Goal: Book appointment/travel/reservation

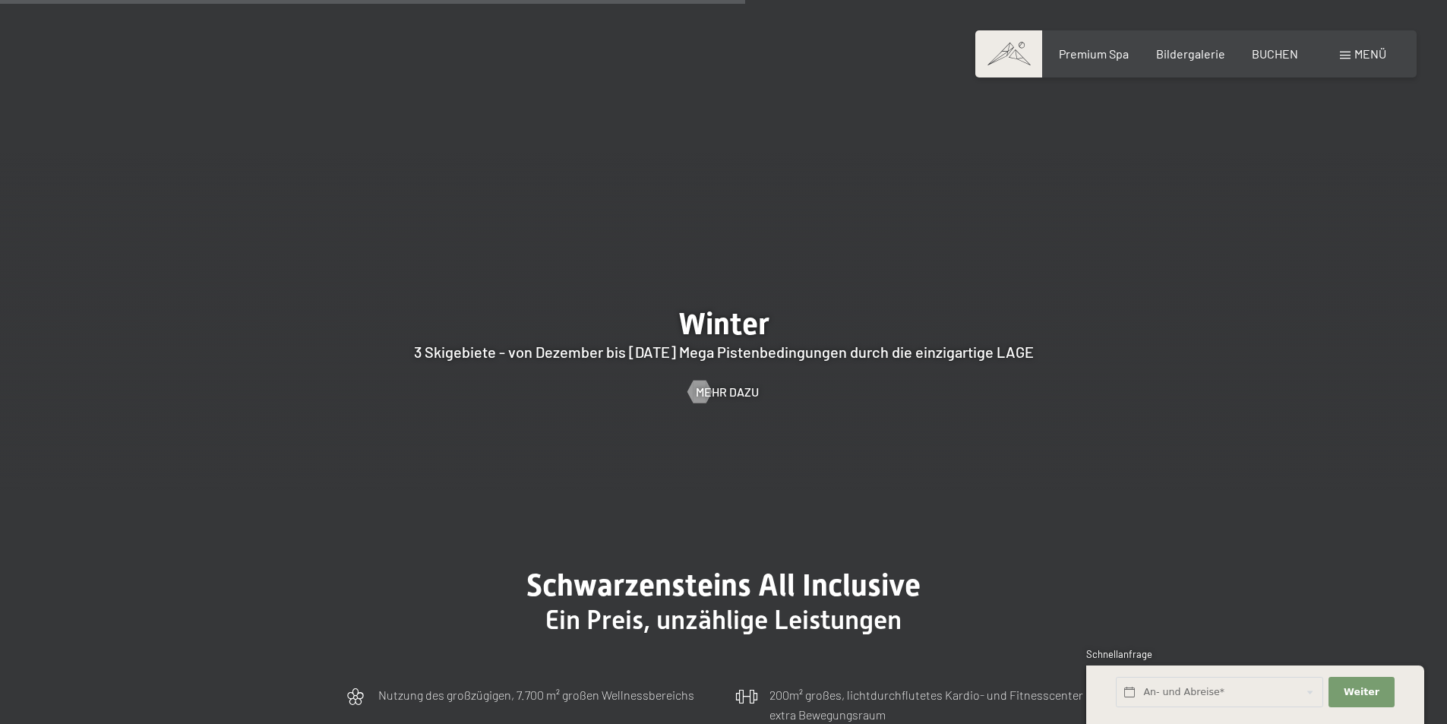
scroll to position [4177, 0]
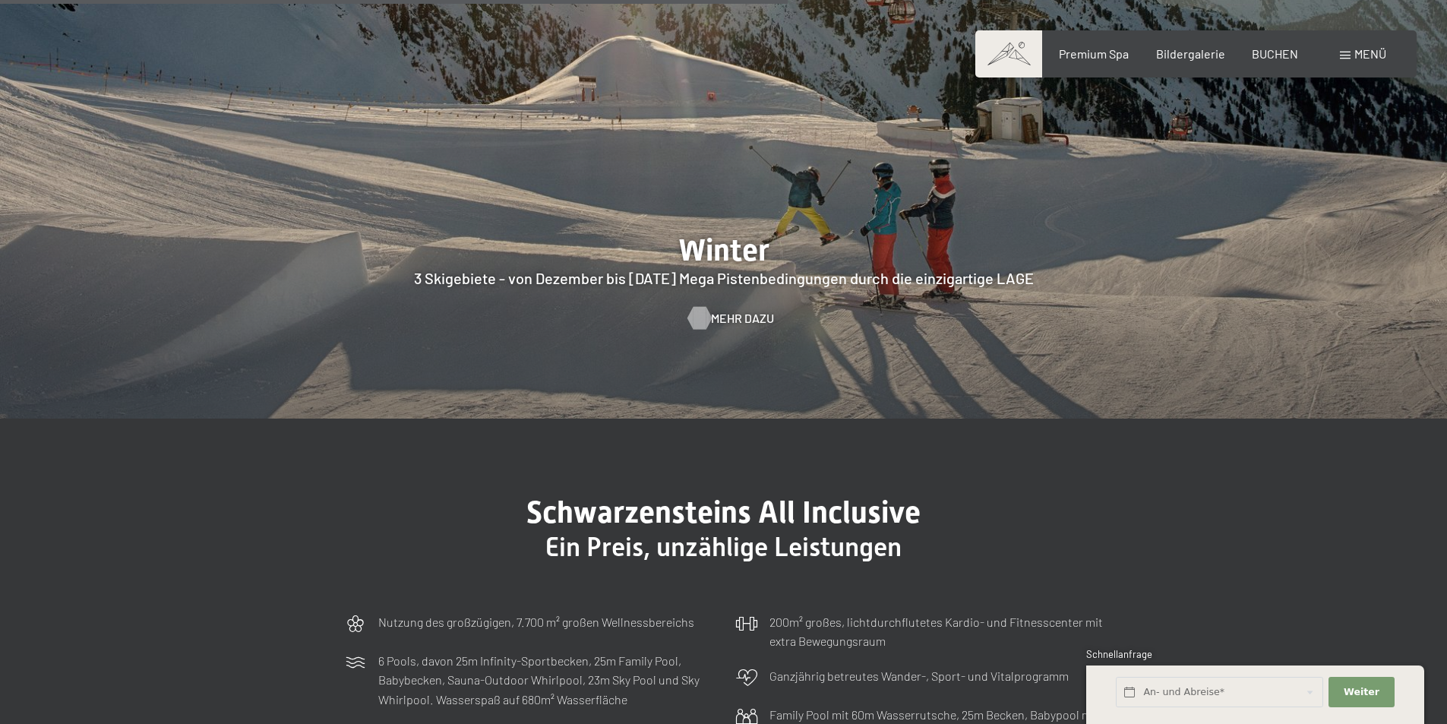
click at [739, 310] on span "Mehr dazu" at bounding box center [742, 318] width 63 height 17
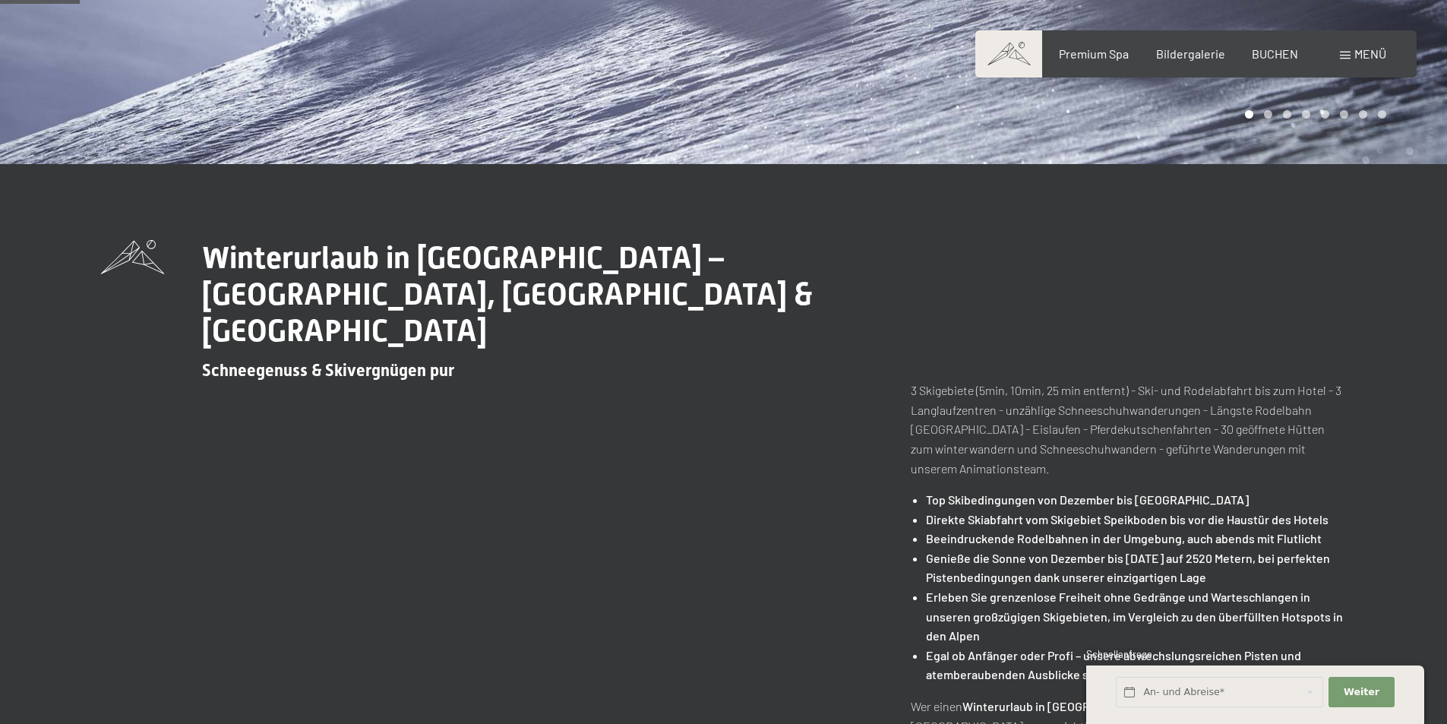
scroll to position [380, 0]
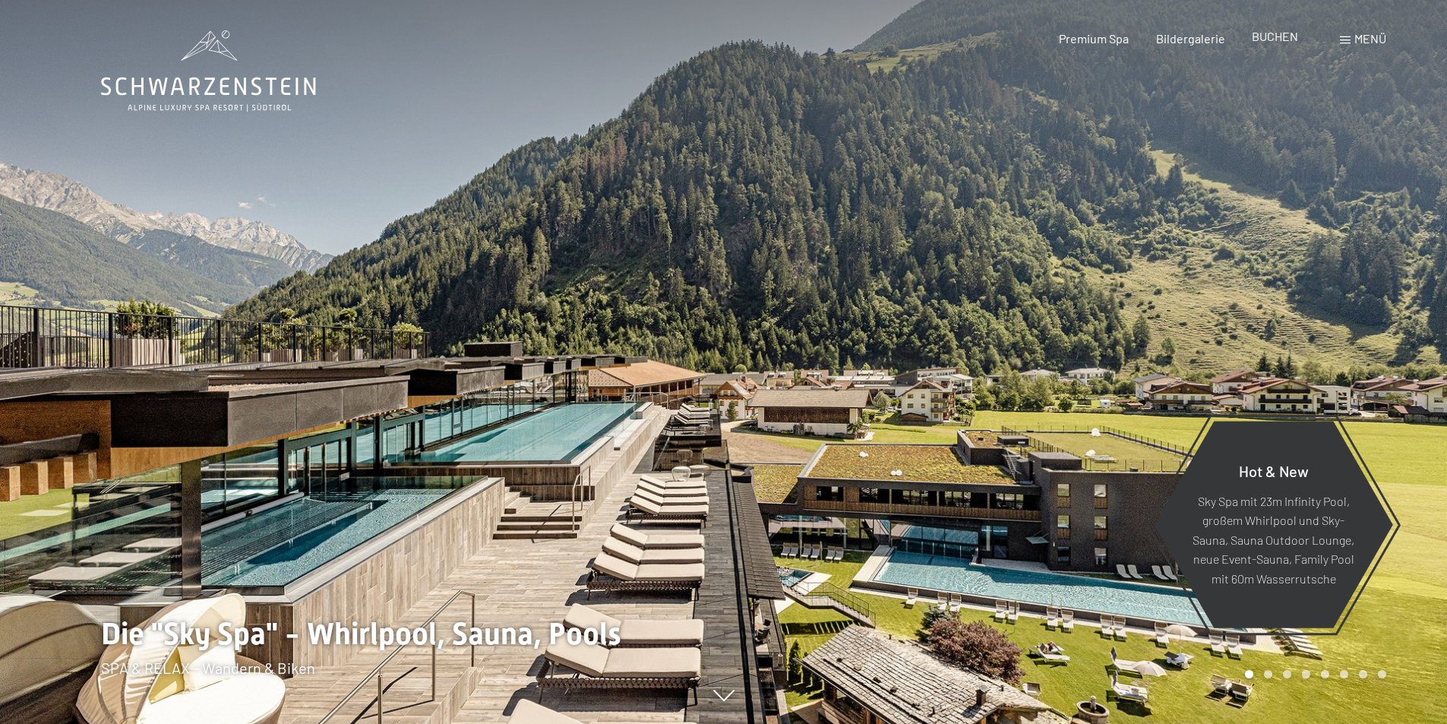
click at [1273, 40] on span "BUCHEN" at bounding box center [1274, 36] width 46 height 14
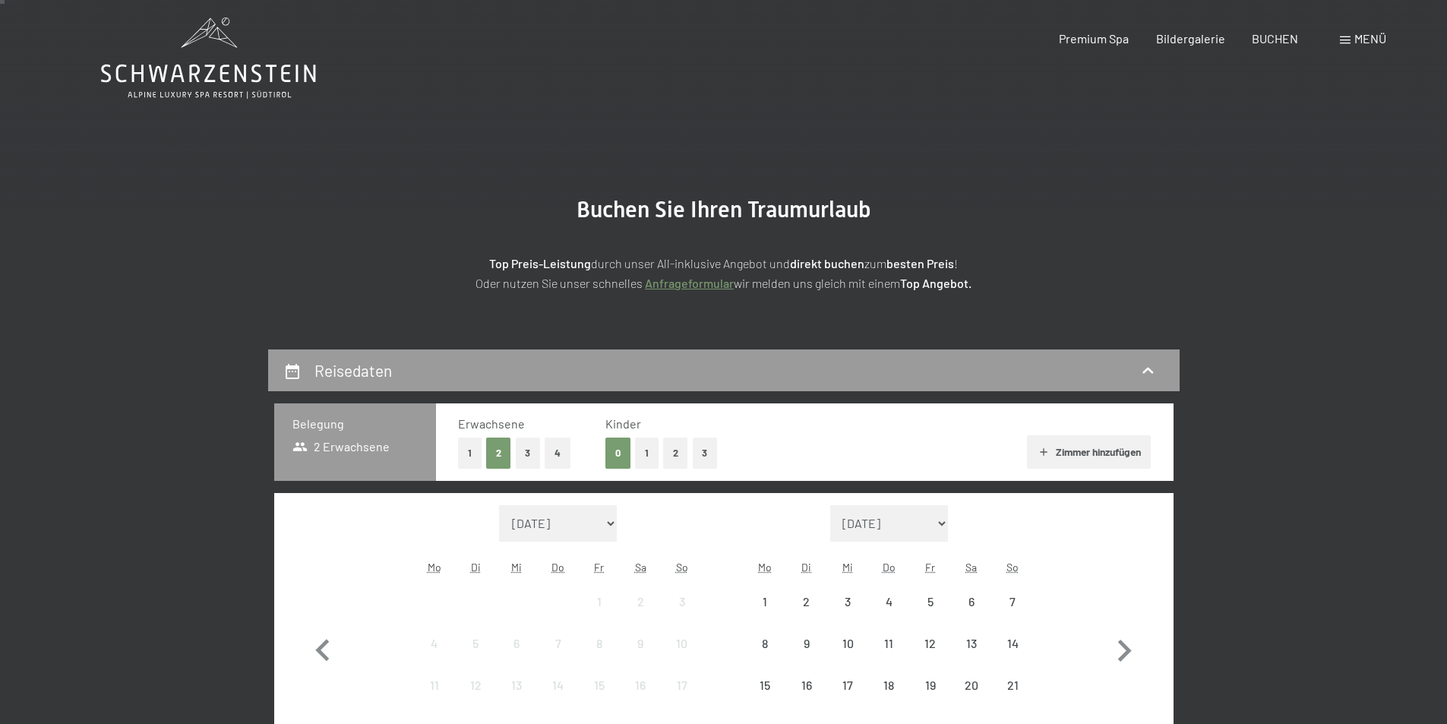
scroll to position [304, 0]
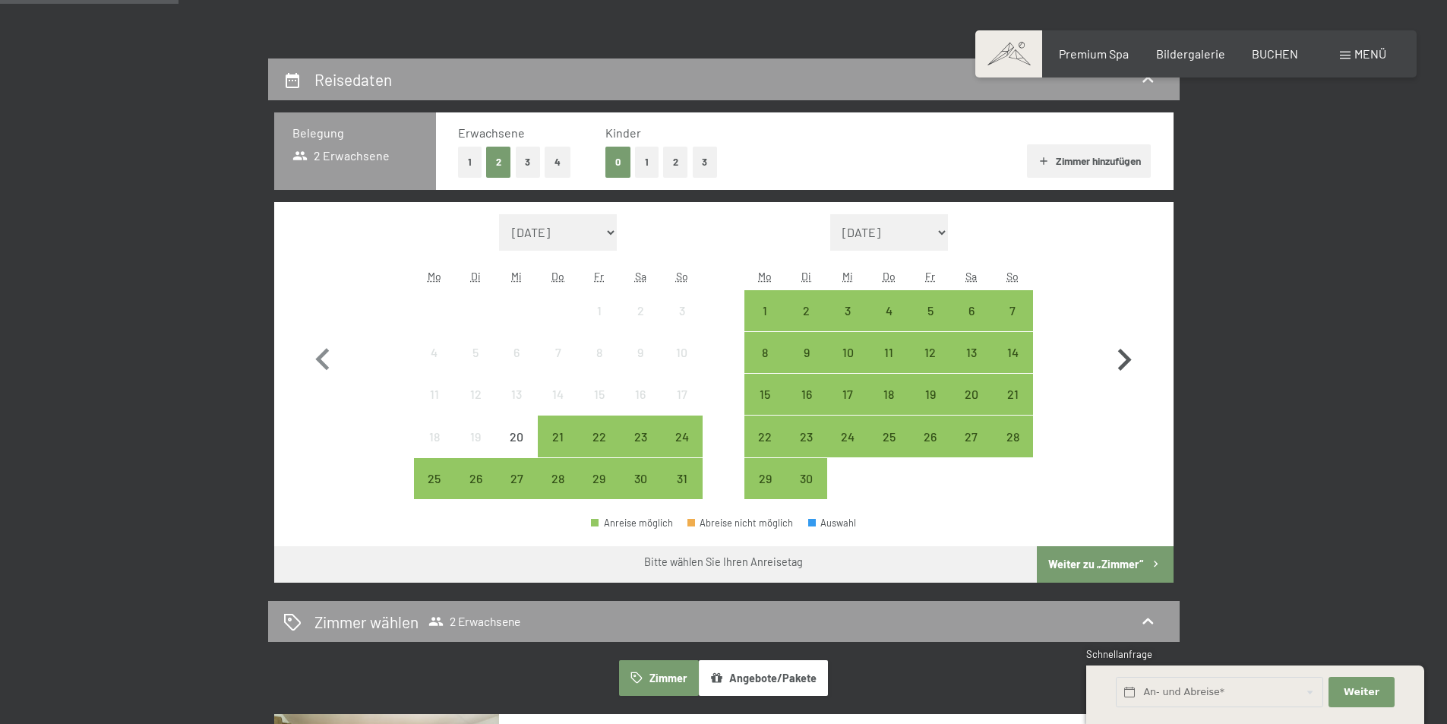
click at [1126, 361] on icon "button" at bounding box center [1125, 360] width 14 height 22
select select "2025-09-01"
select select "2025-10-01"
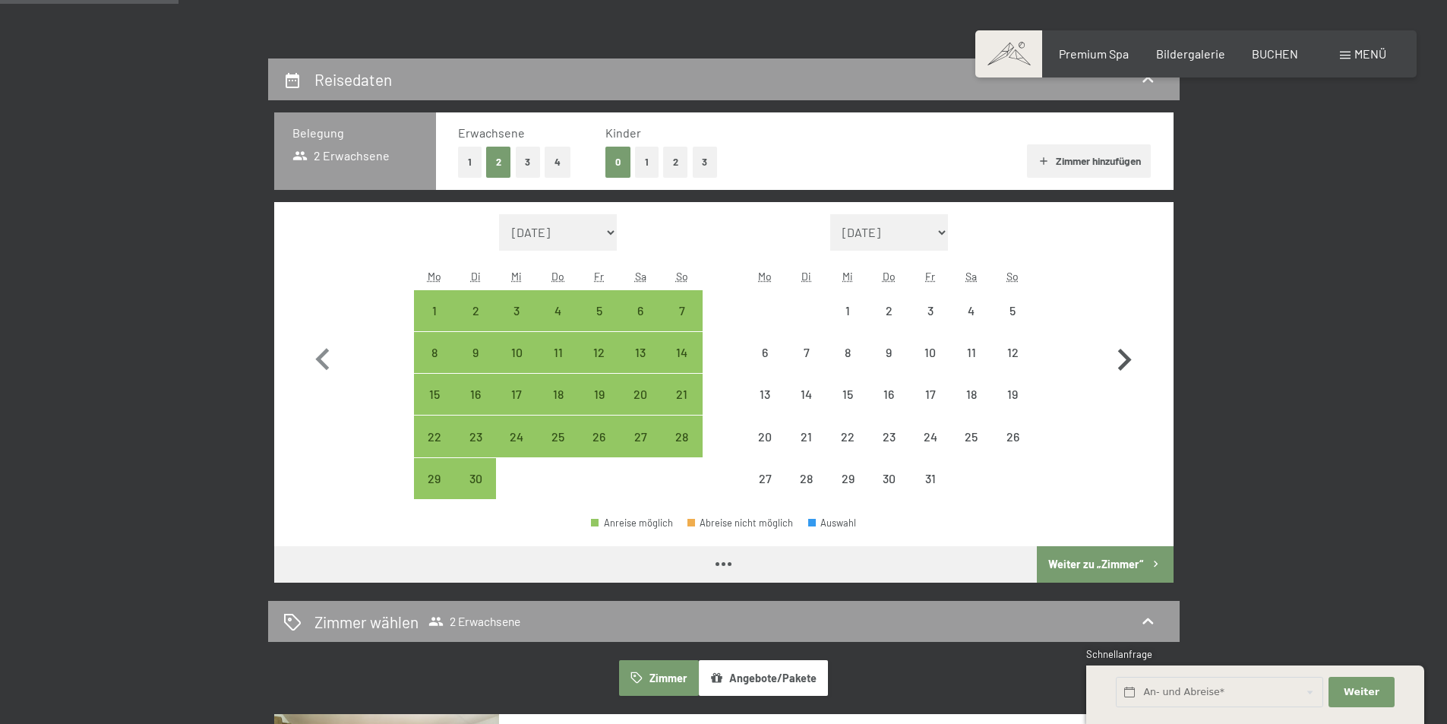
select select "2025-09-01"
select select "2025-10-01"
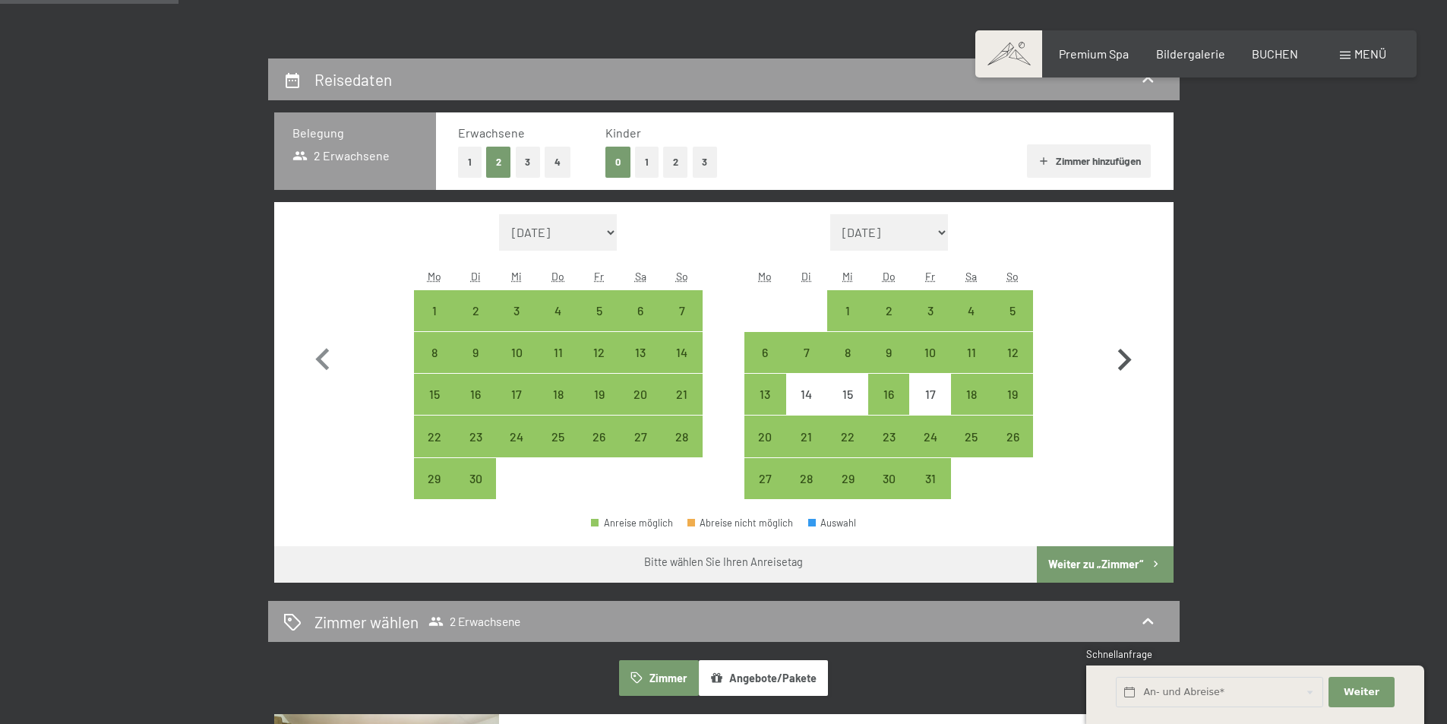
click at [1126, 361] on icon "button" at bounding box center [1125, 360] width 14 height 22
select select "2025-10-01"
select select "2025-11-01"
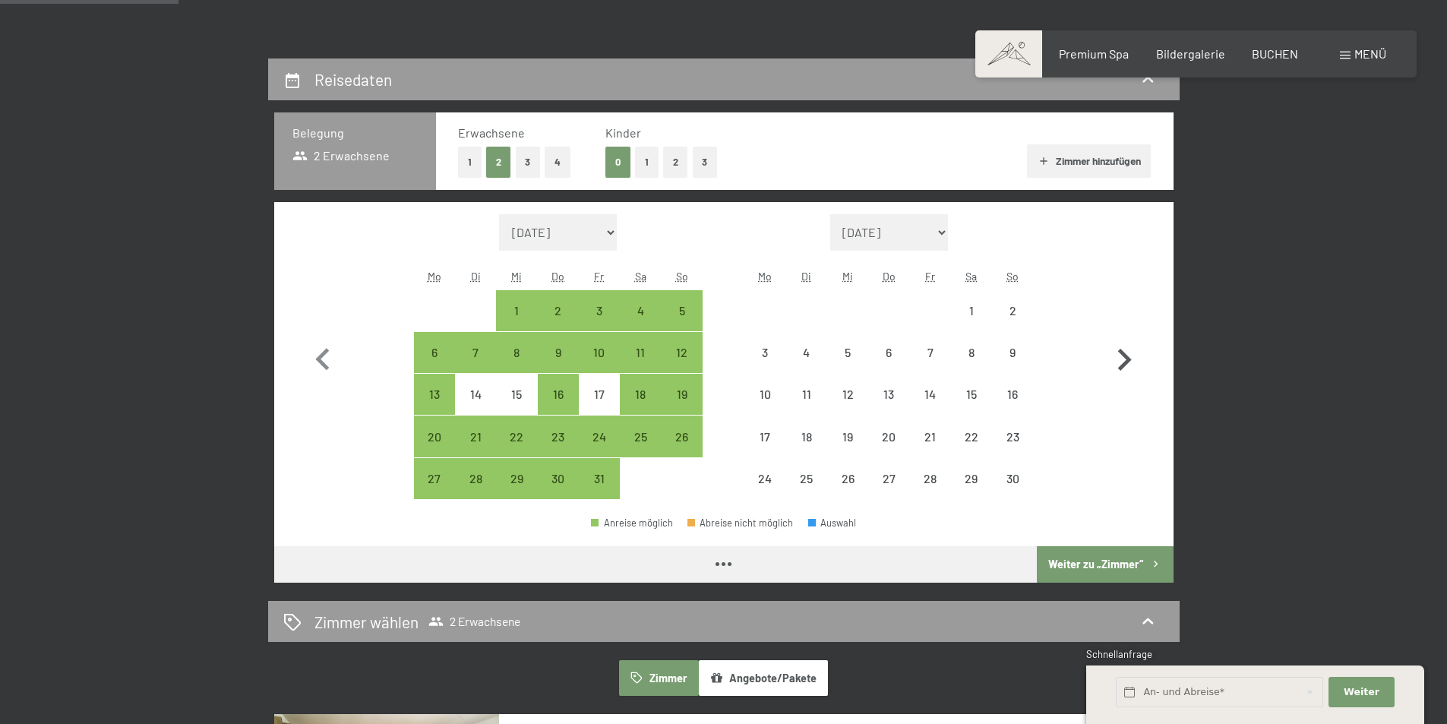
select select "2025-10-01"
select select "2025-11-01"
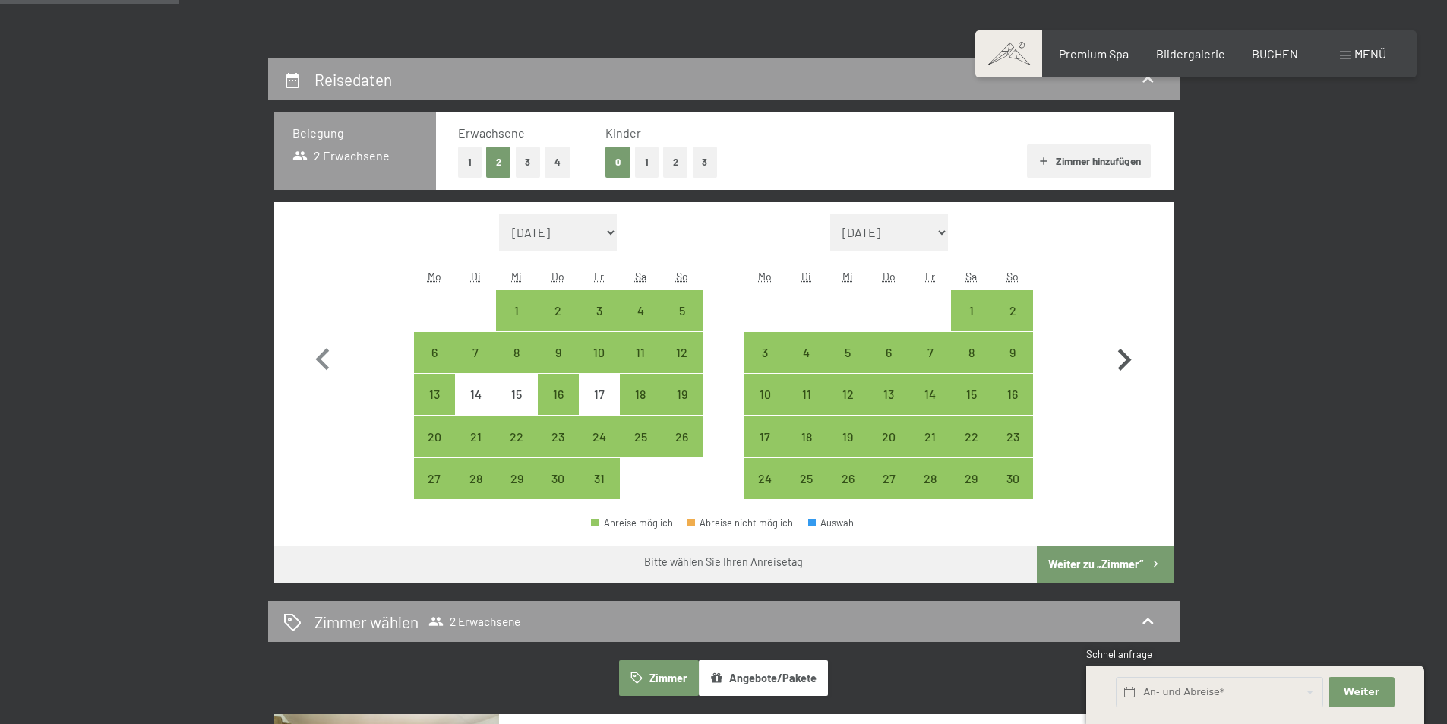
click at [1118, 362] on icon "button" at bounding box center [1124, 360] width 44 height 44
select select "2025-11-01"
select select "2025-12-01"
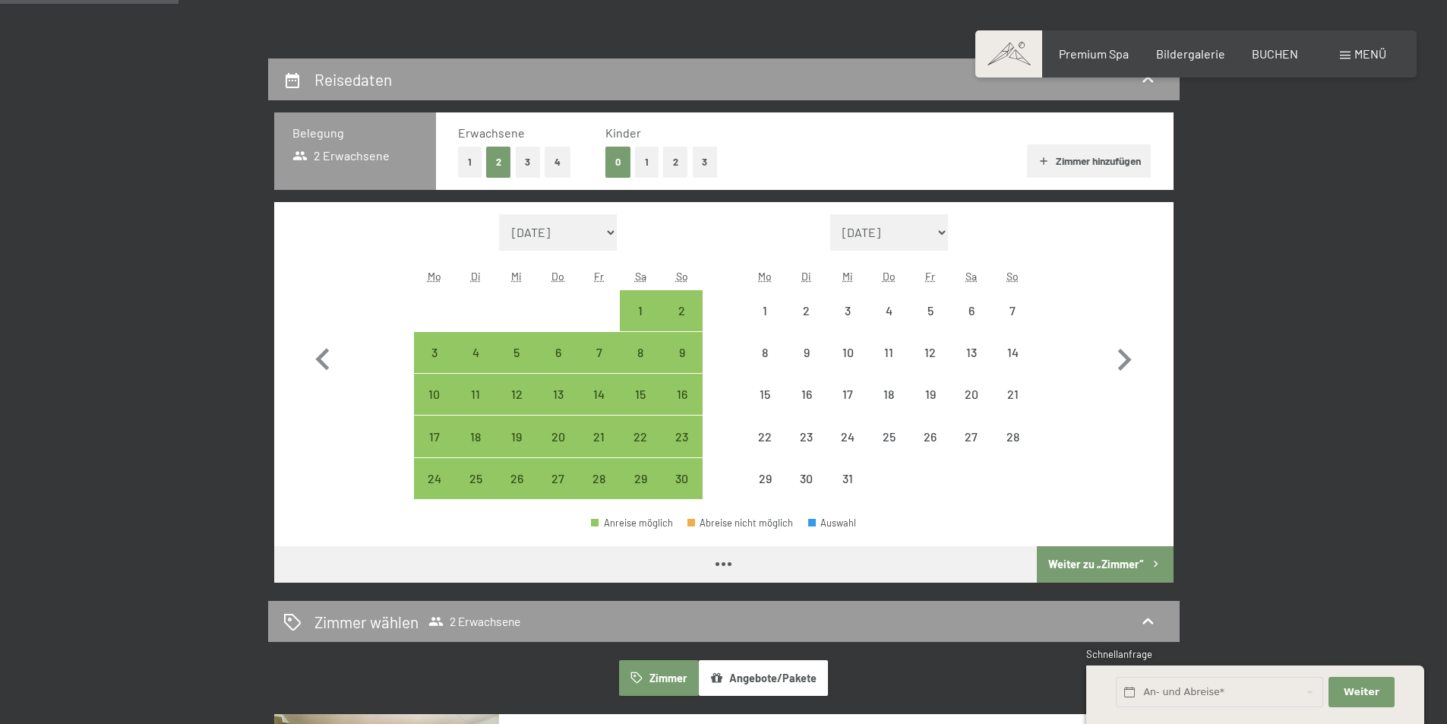
select select "2025-11-01"
select select "2025-12-01"
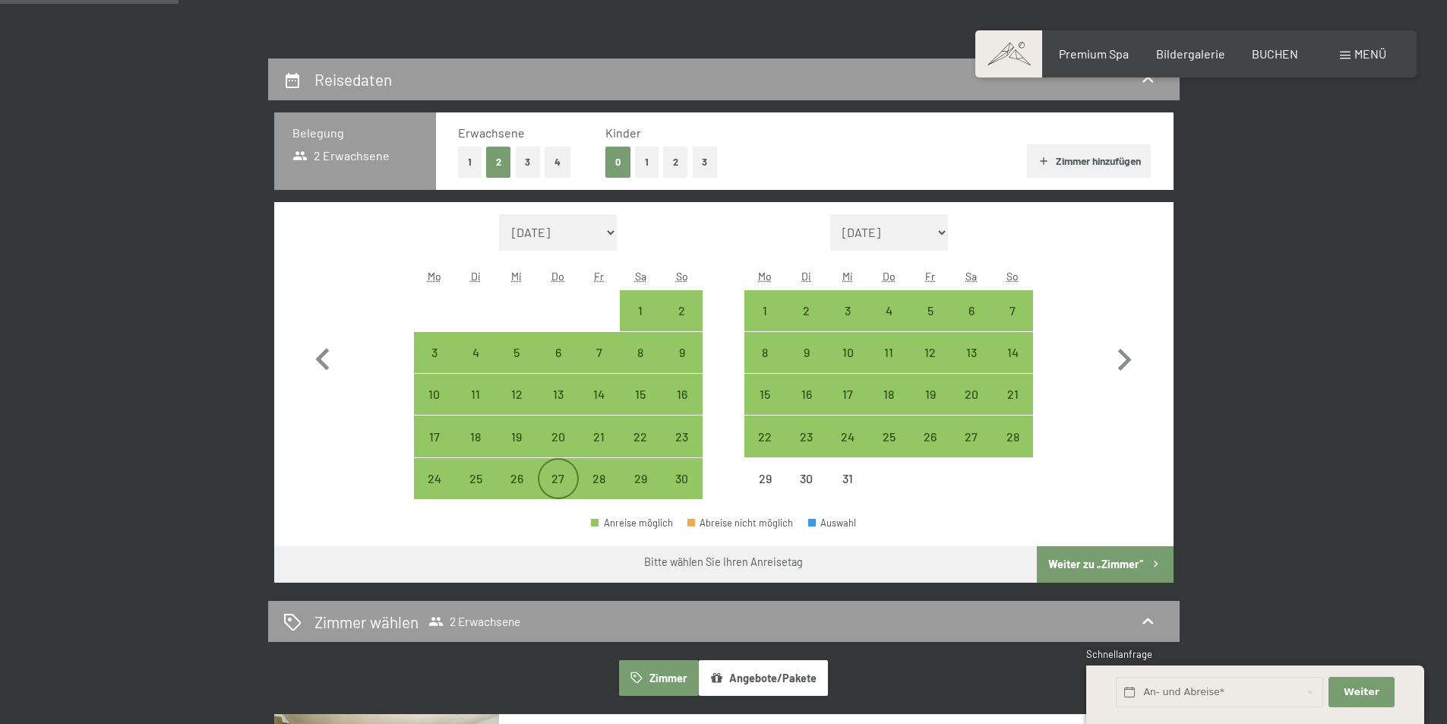
click at [555, 481] on div "27" at bounding box center [558, 491] width 38 height 38
select select "2025-11-01"
select select "2025-12-01"
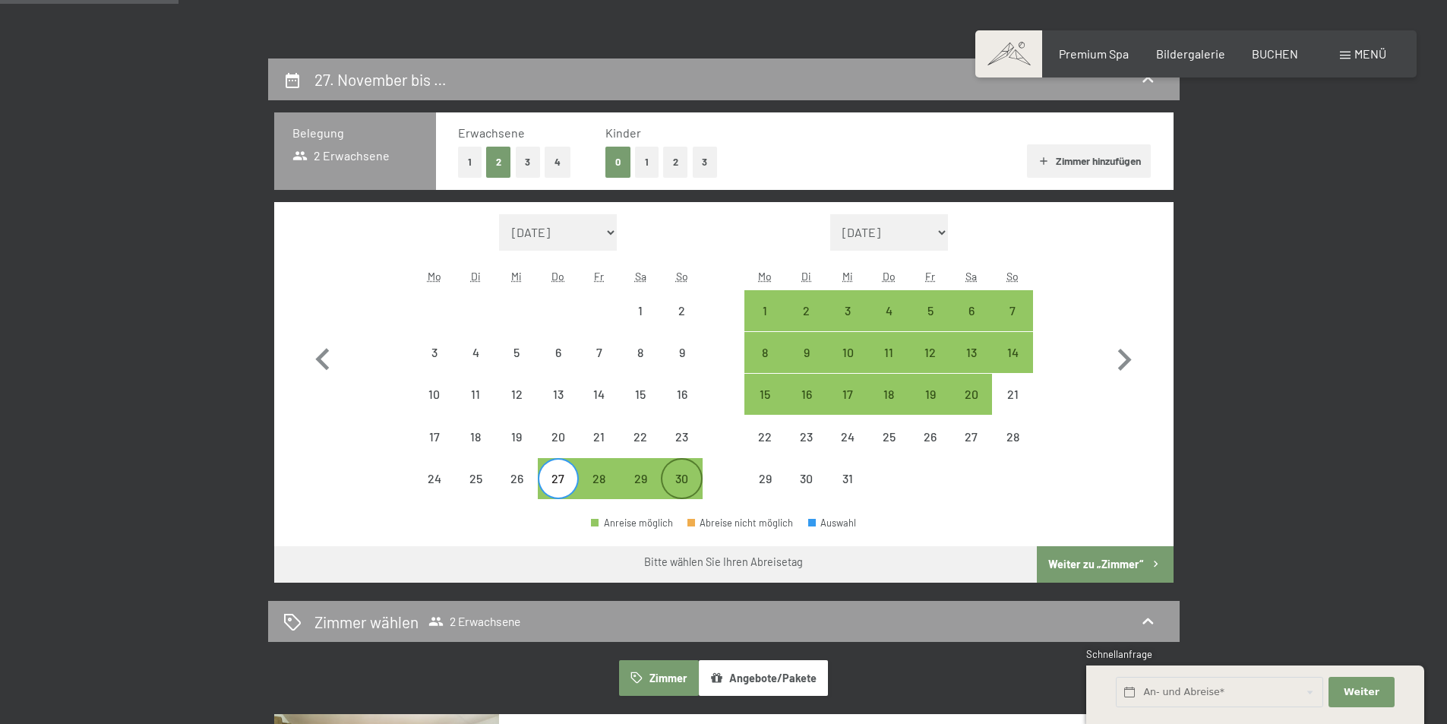
click at [688, 491] on div "30" at bounding box center [681, 491] width 38 height 38
select select "2025-11-01"
select select "2025-12-01"
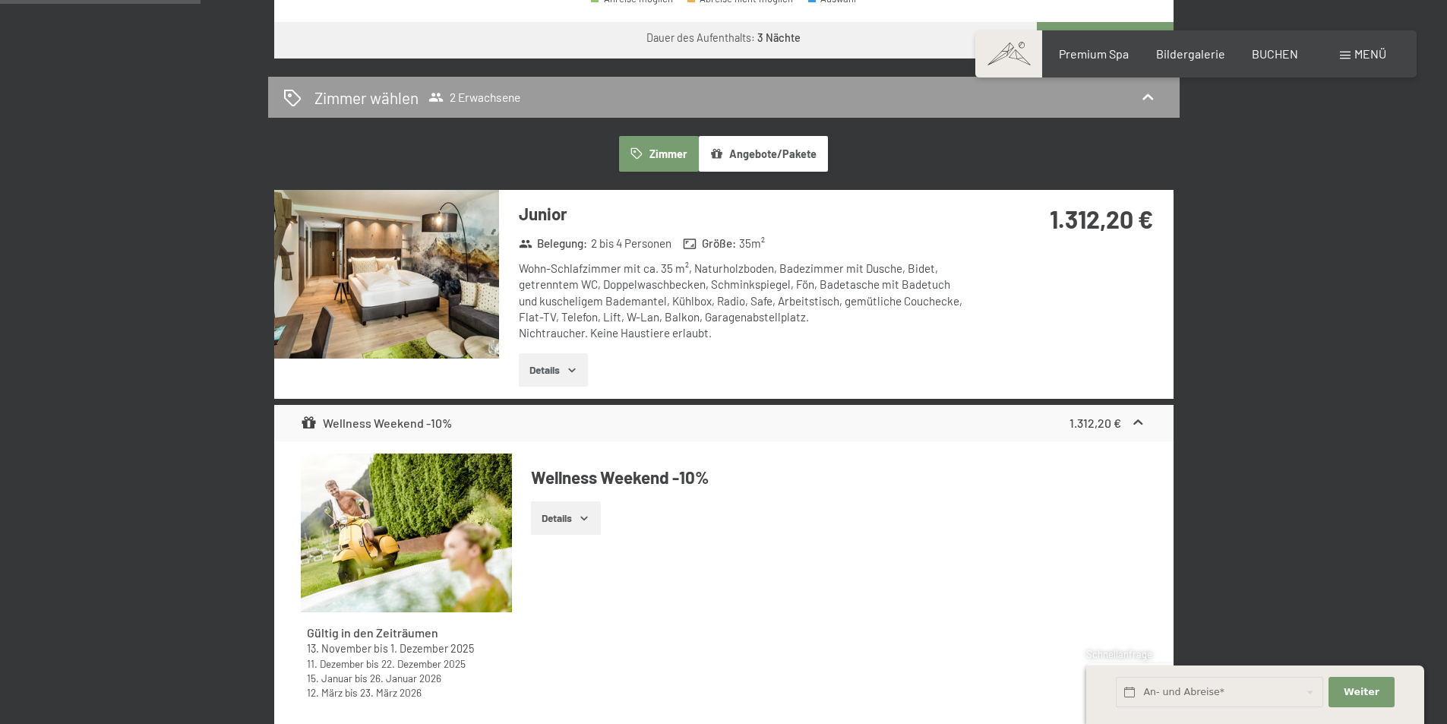
scroll to position [683, 0]
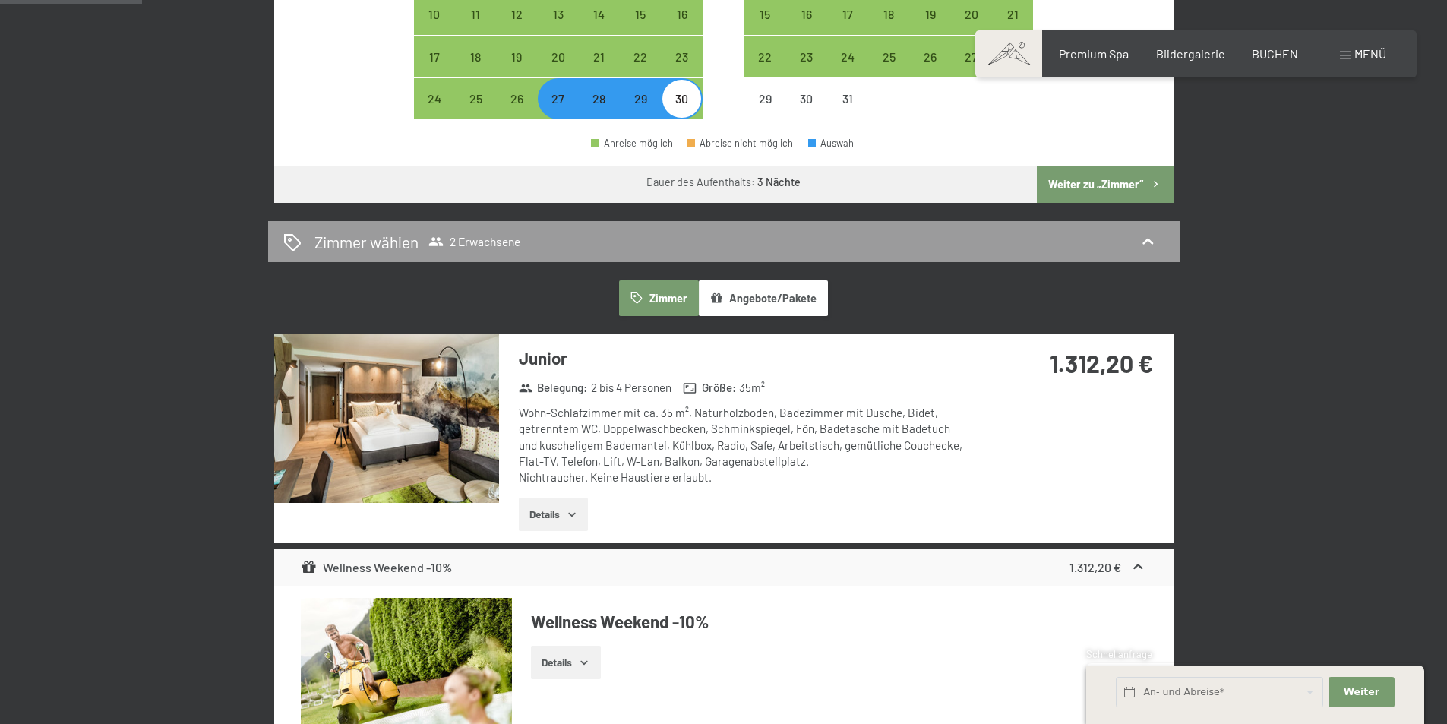
click at [1111, 178] on button "Weiter zu „Zimmer“" at bounding box center [1105, 184] width 136 height 36
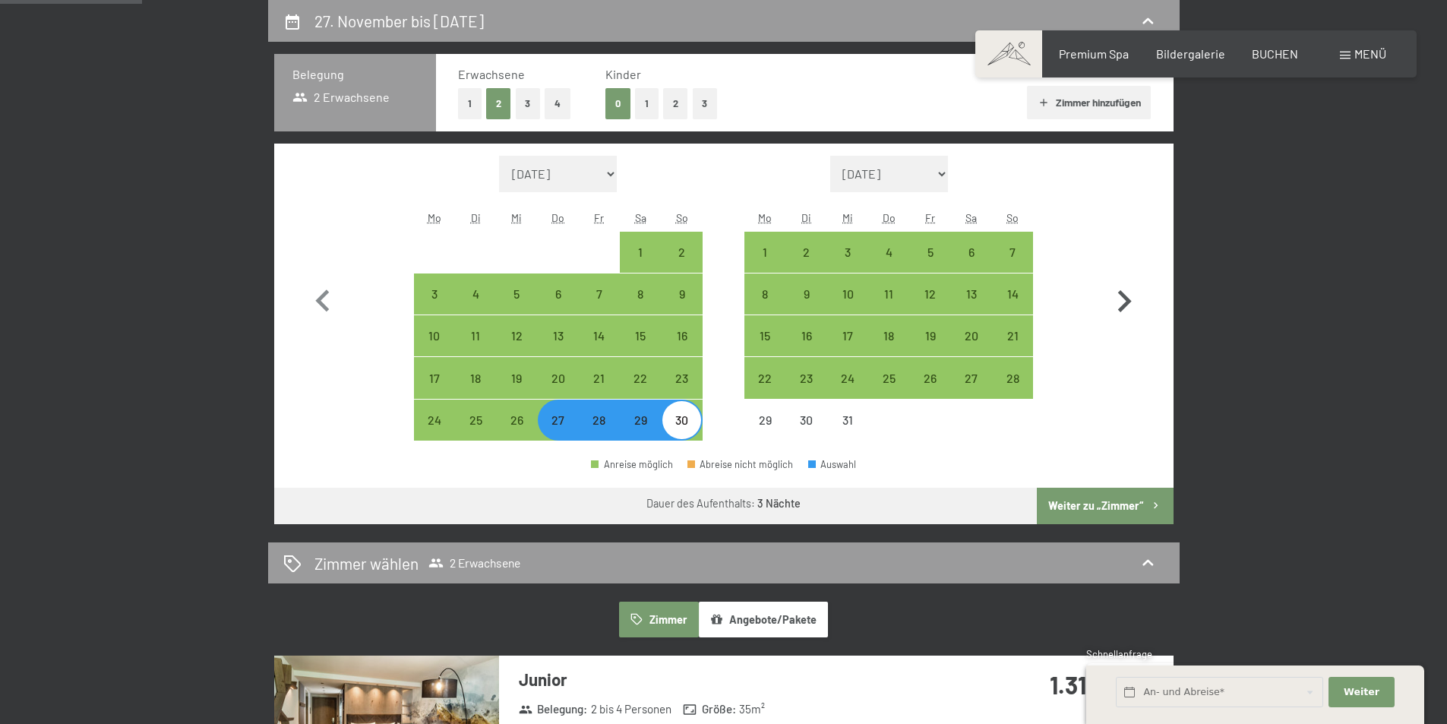
select select "2025-11-01"
select select "2025-12-01"
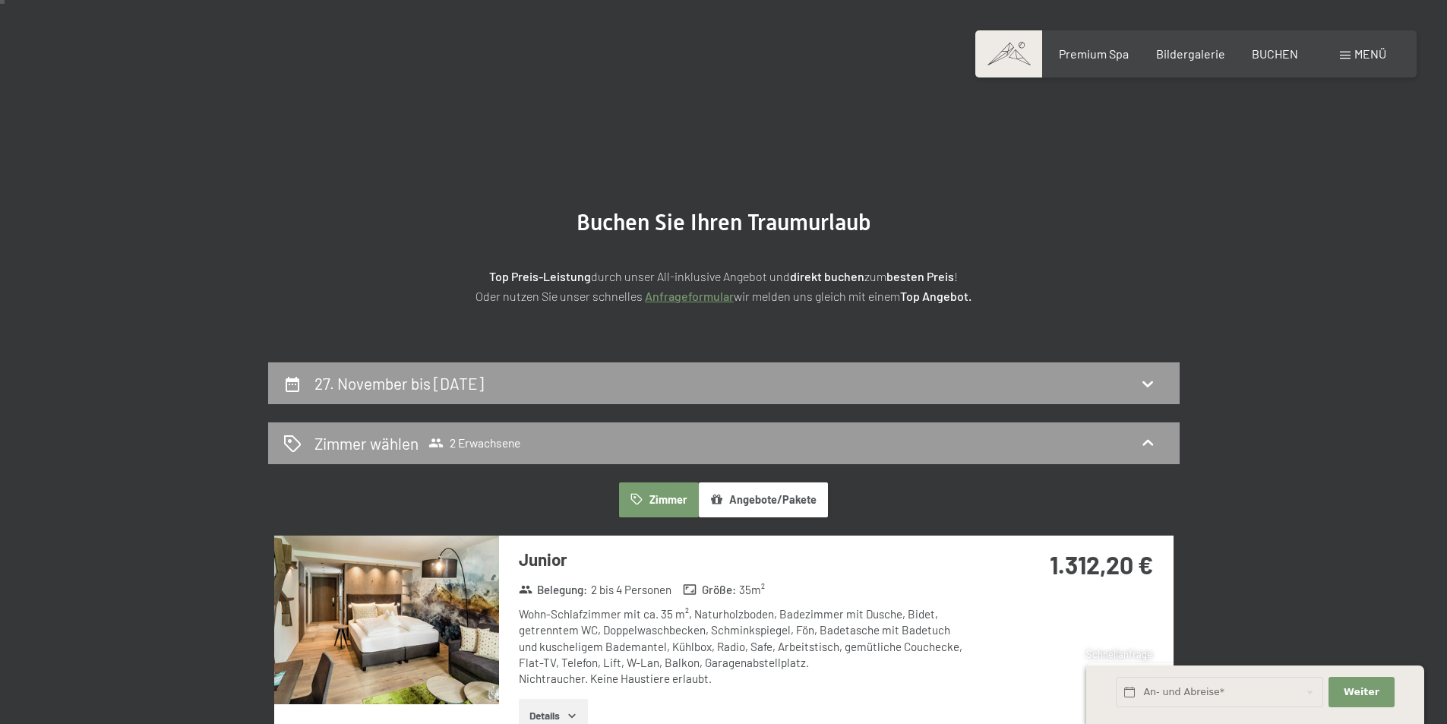
scroll to position [228, 0]
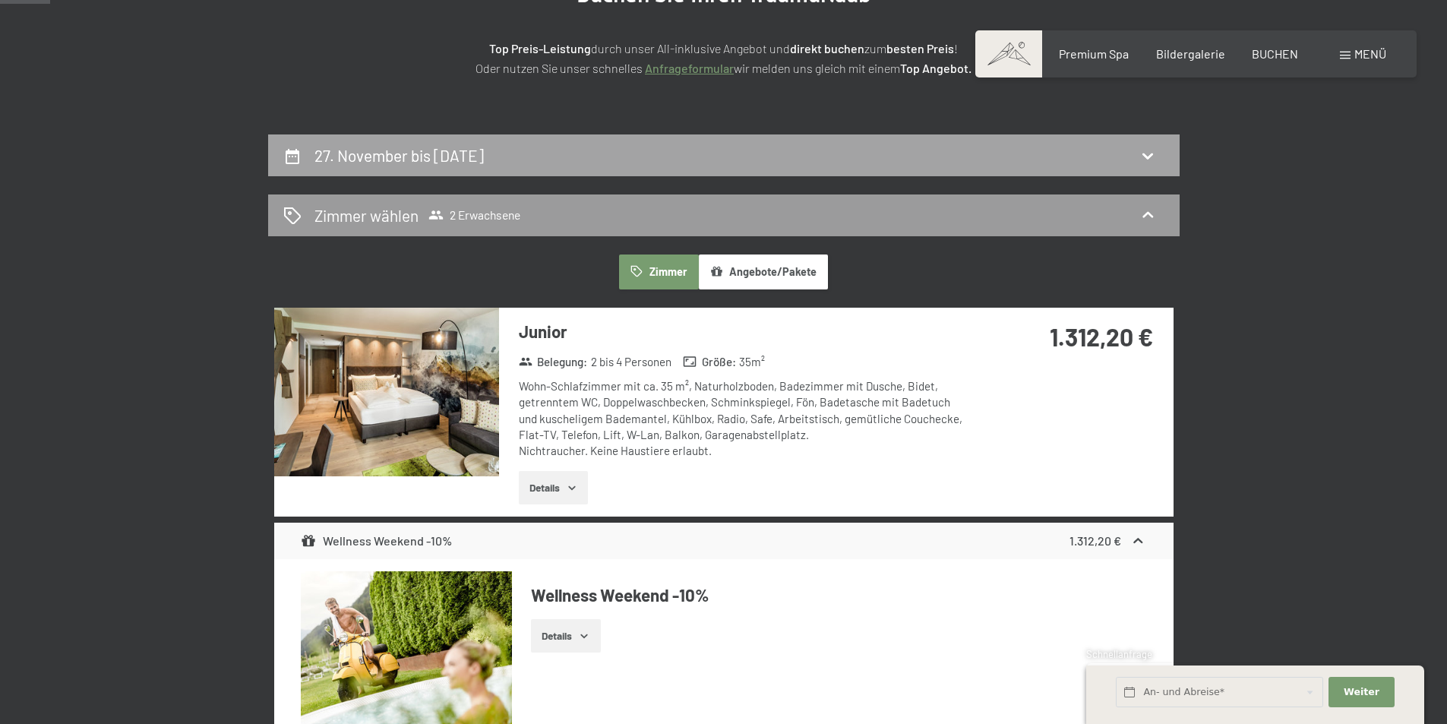
click at [828, 149] on div "27. November bis 30. November 2025" at bounding box center [723, 155] width 881 height 22
select select "2025-11-01"
select select "2025-12-01"
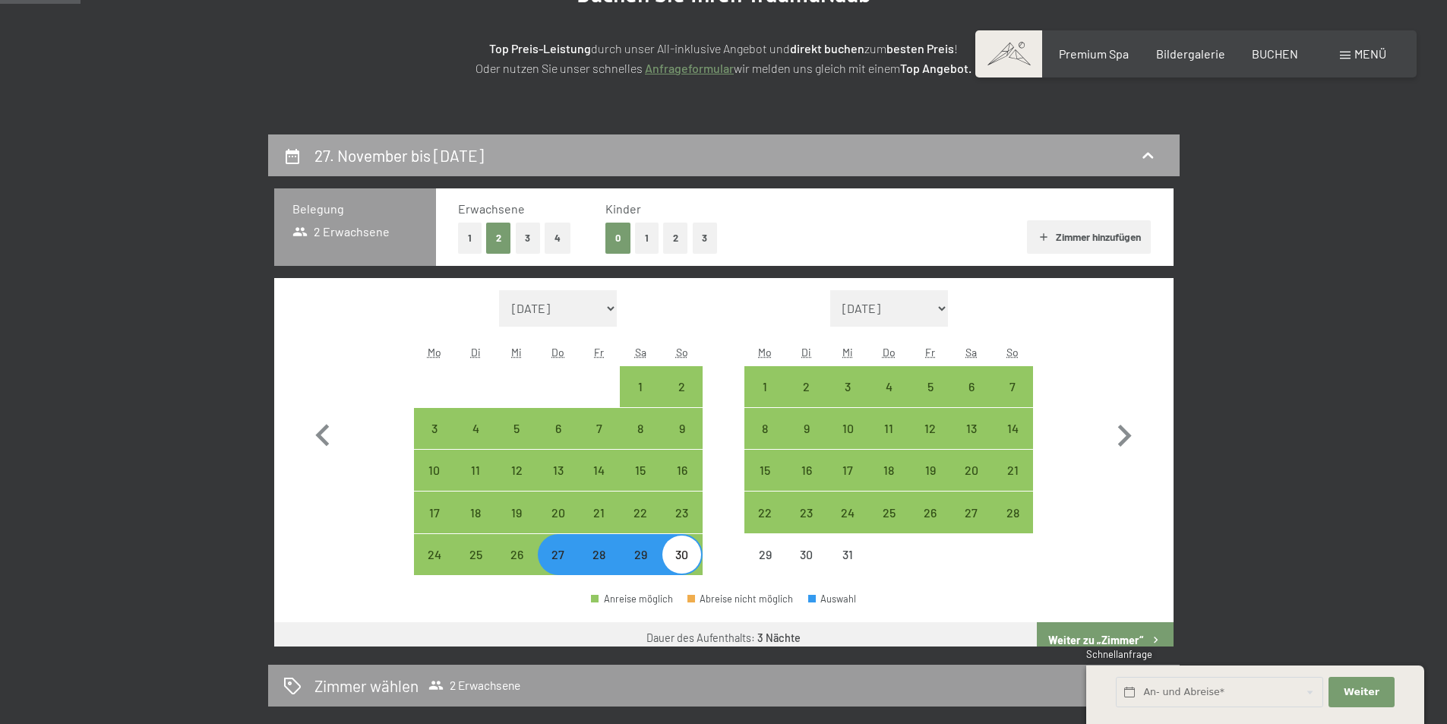
scroll to position [362, 0]
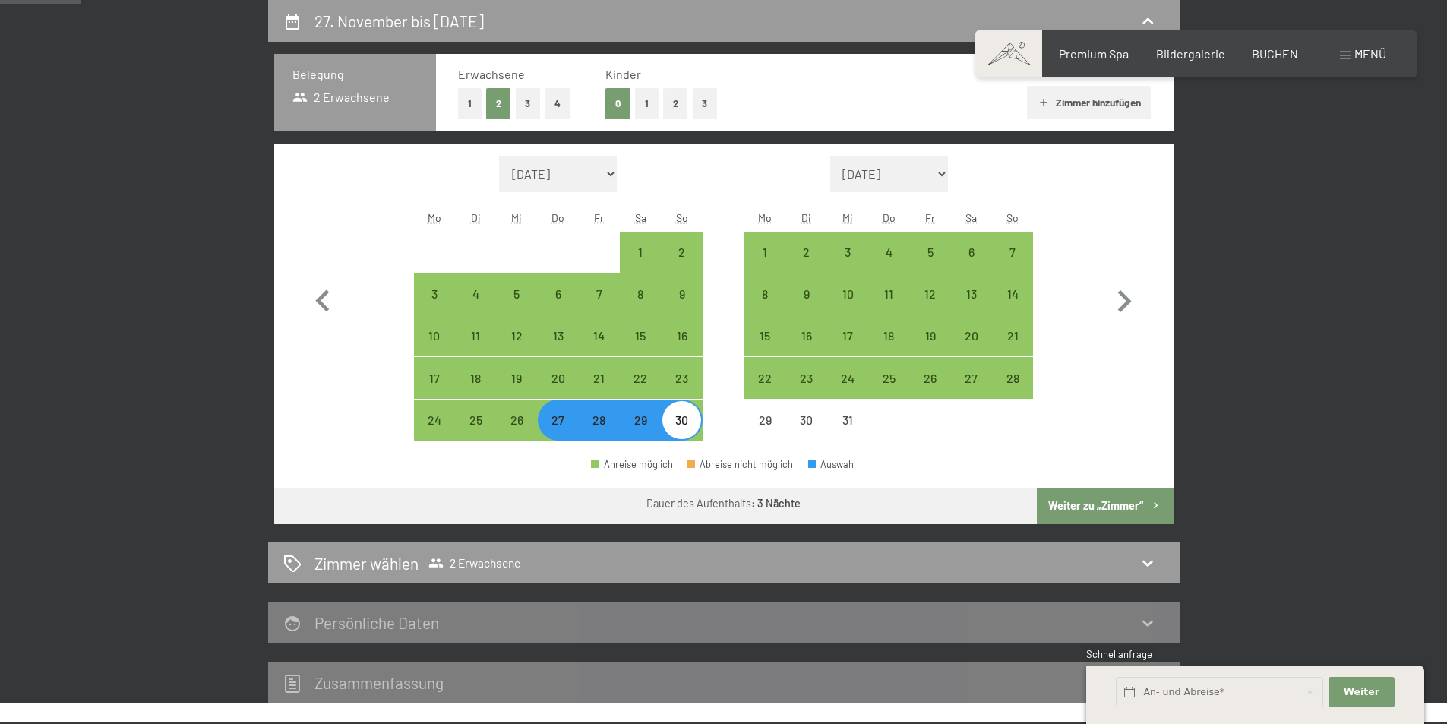
click at [643, 429] on div "29" at bounding box center [640, 433] width 38 height 38
select select "2025-11-01"
select select "2025-12-01"
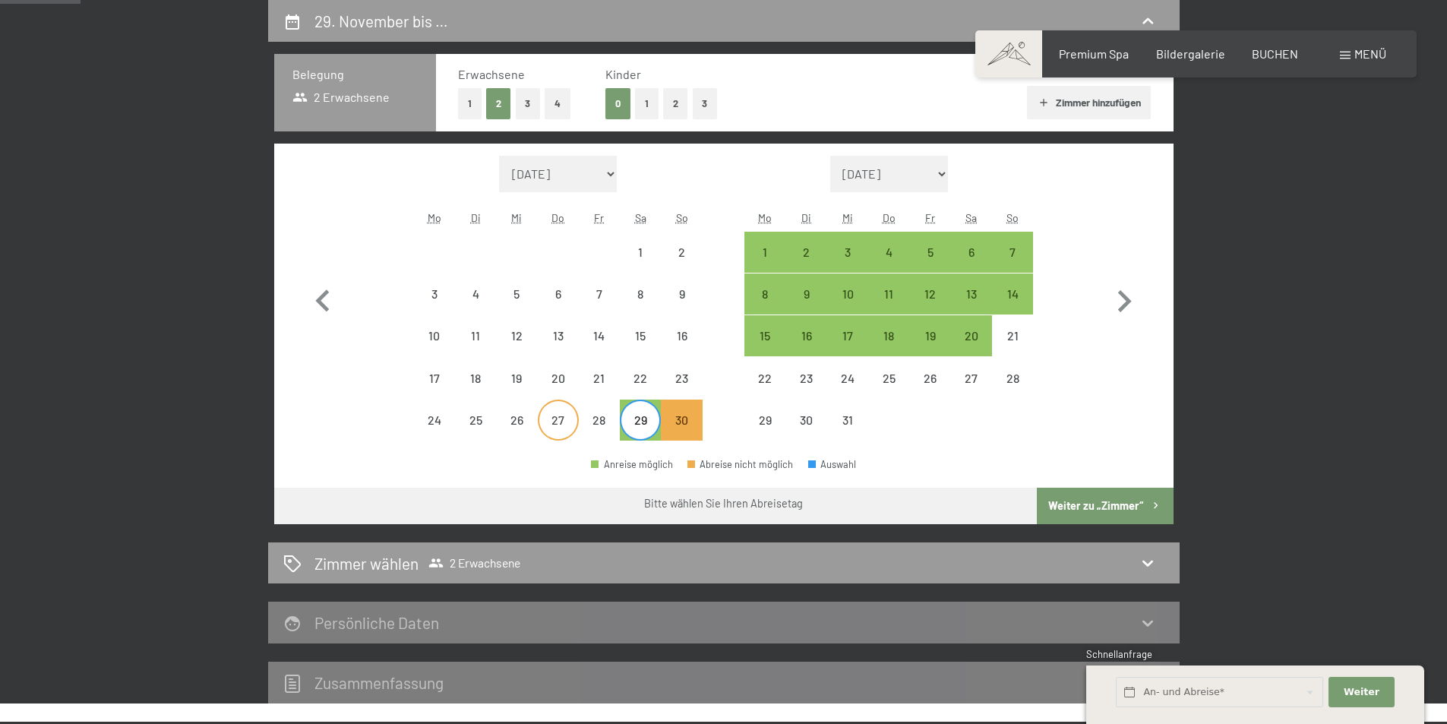
click at [567, 427] on div "27" at bounding box center [558, 433] width 38 height 38
select select "2025-11-01"
select select "2025-12-01"
click at [652, 421] on div "29" at bounding box center [640, 433] width 38 height 38
select select "2025-11-01"
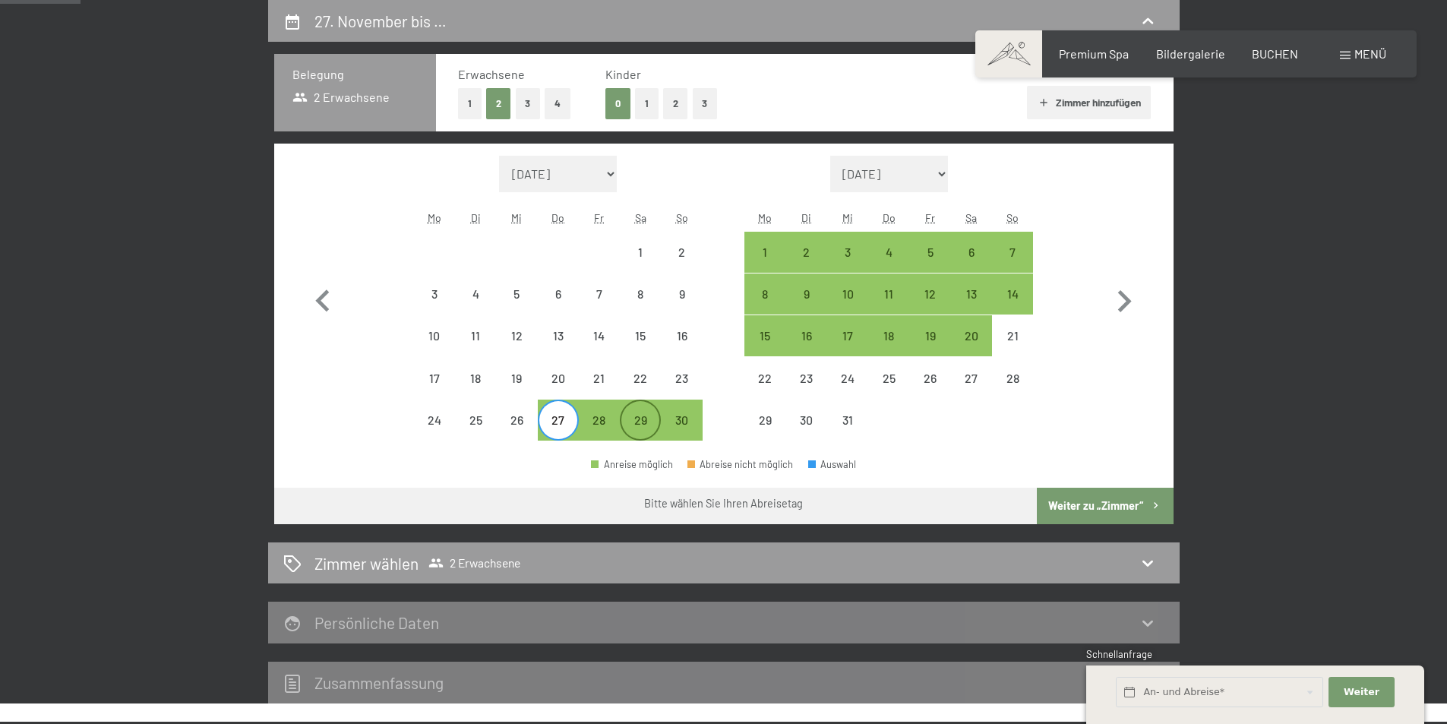
select select "2025-12-01"
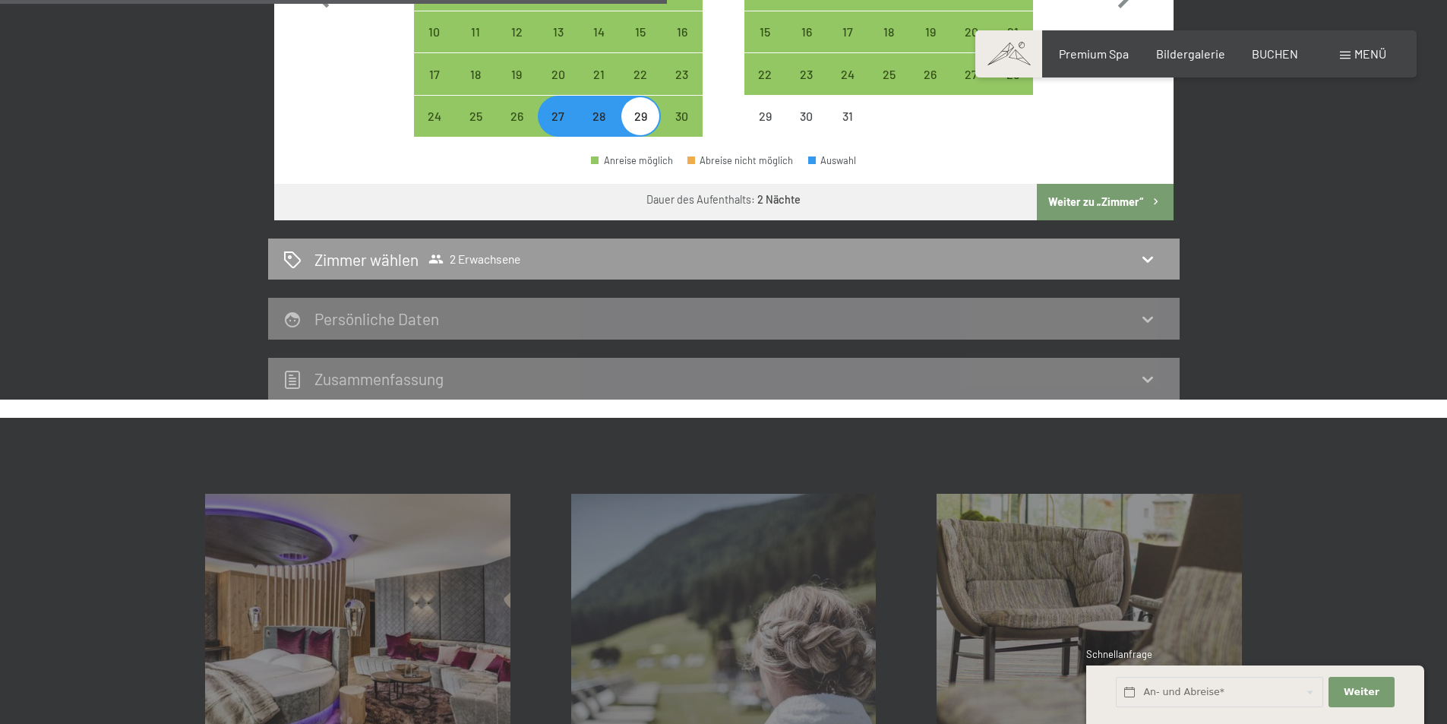
click at [1086, 199] on button "Weiter zu „Zimmer“" at bounding box center [1105, 202] width 136 height 36
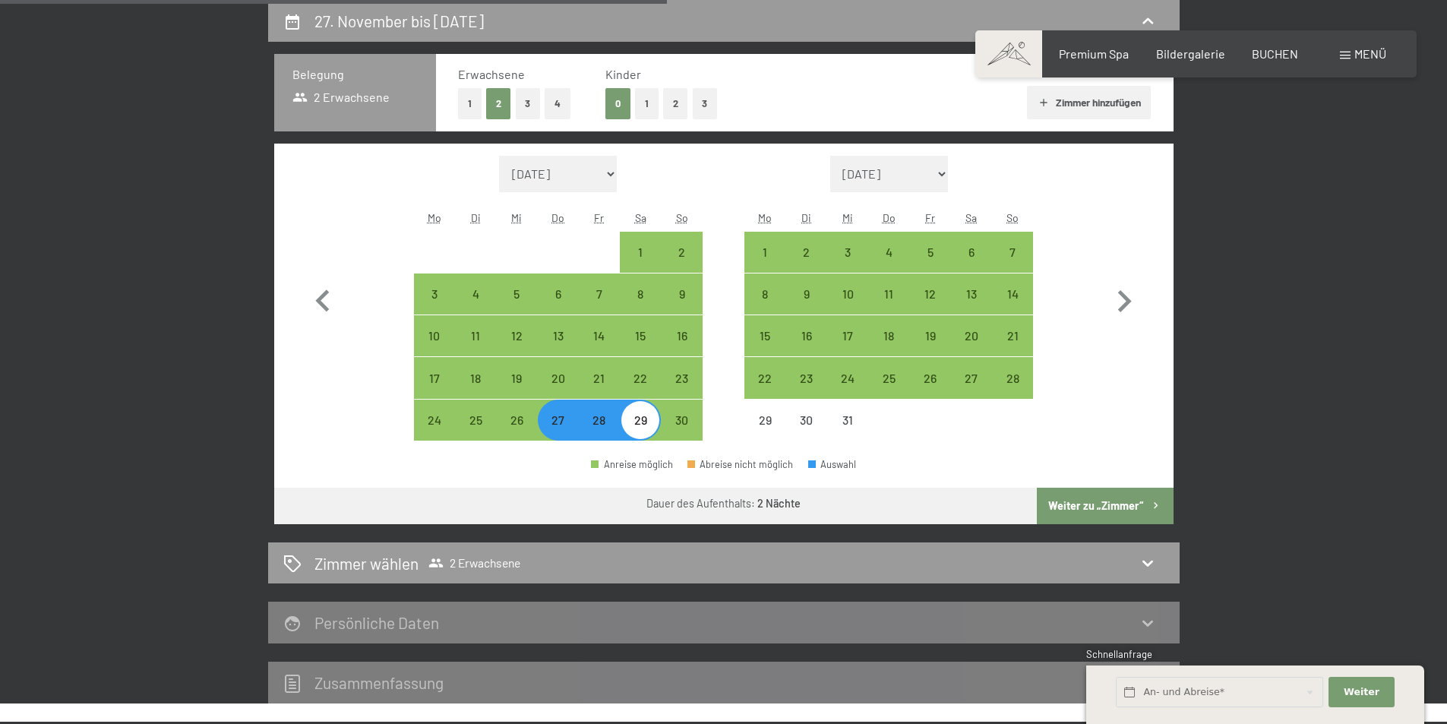
select select "2025-11-01"
select select "2025-12-01"
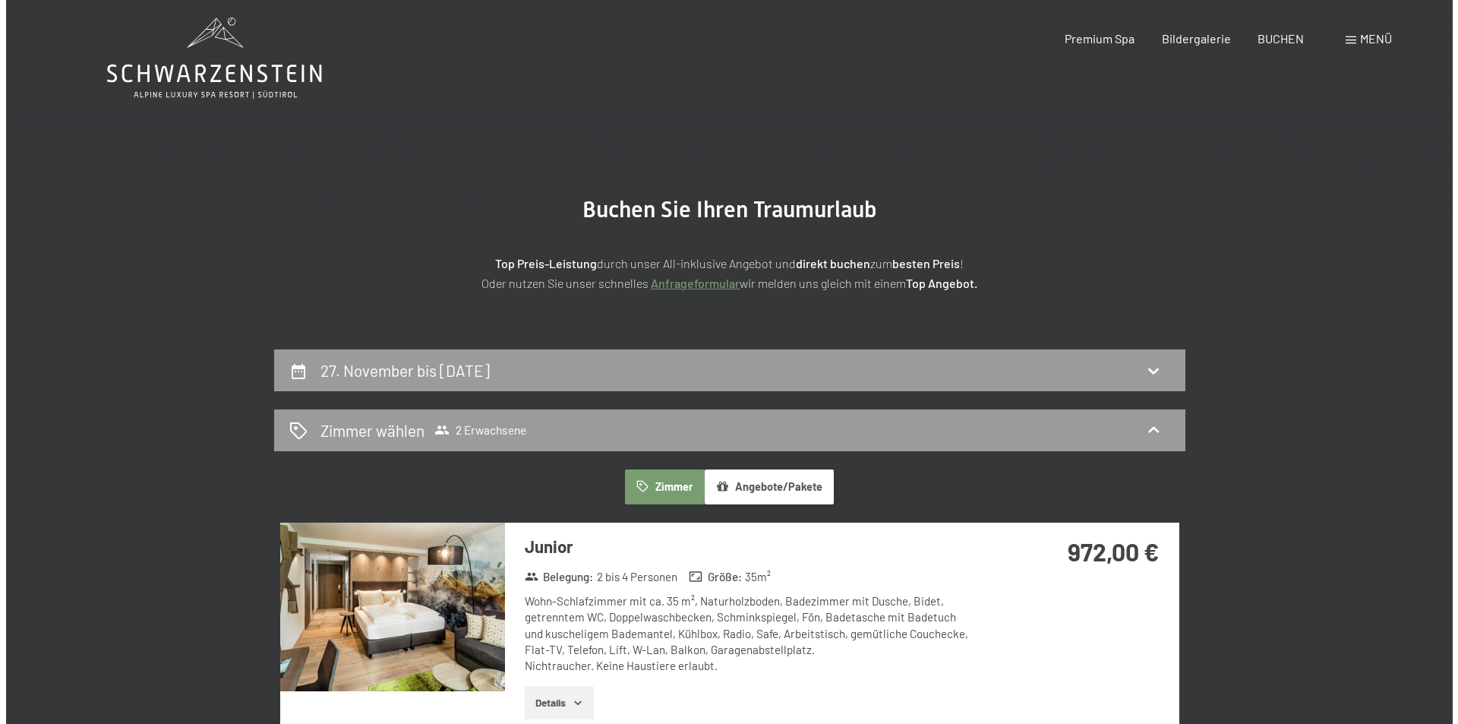
scroll to position [0, 0]
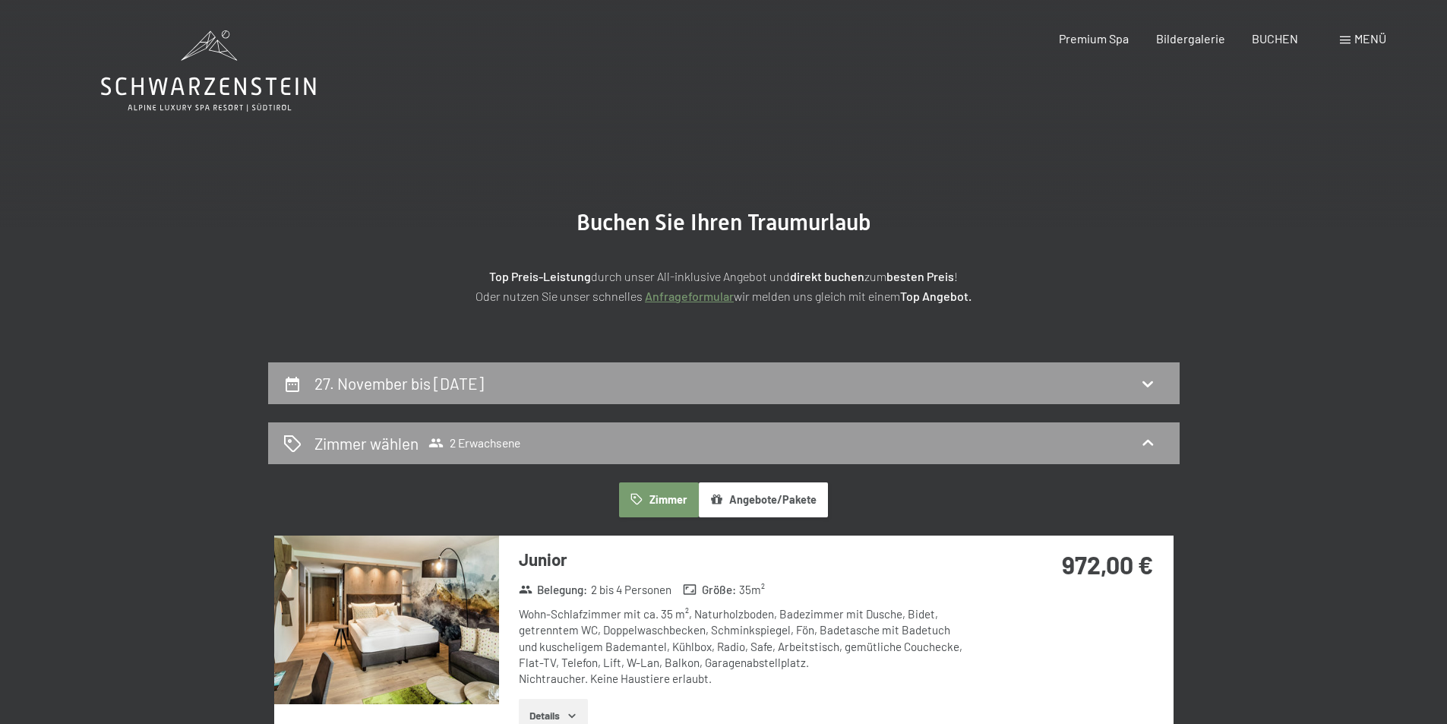
click at [1371, 43] on span "Menü" at bounding box center [1370, 38] width 32 height 14
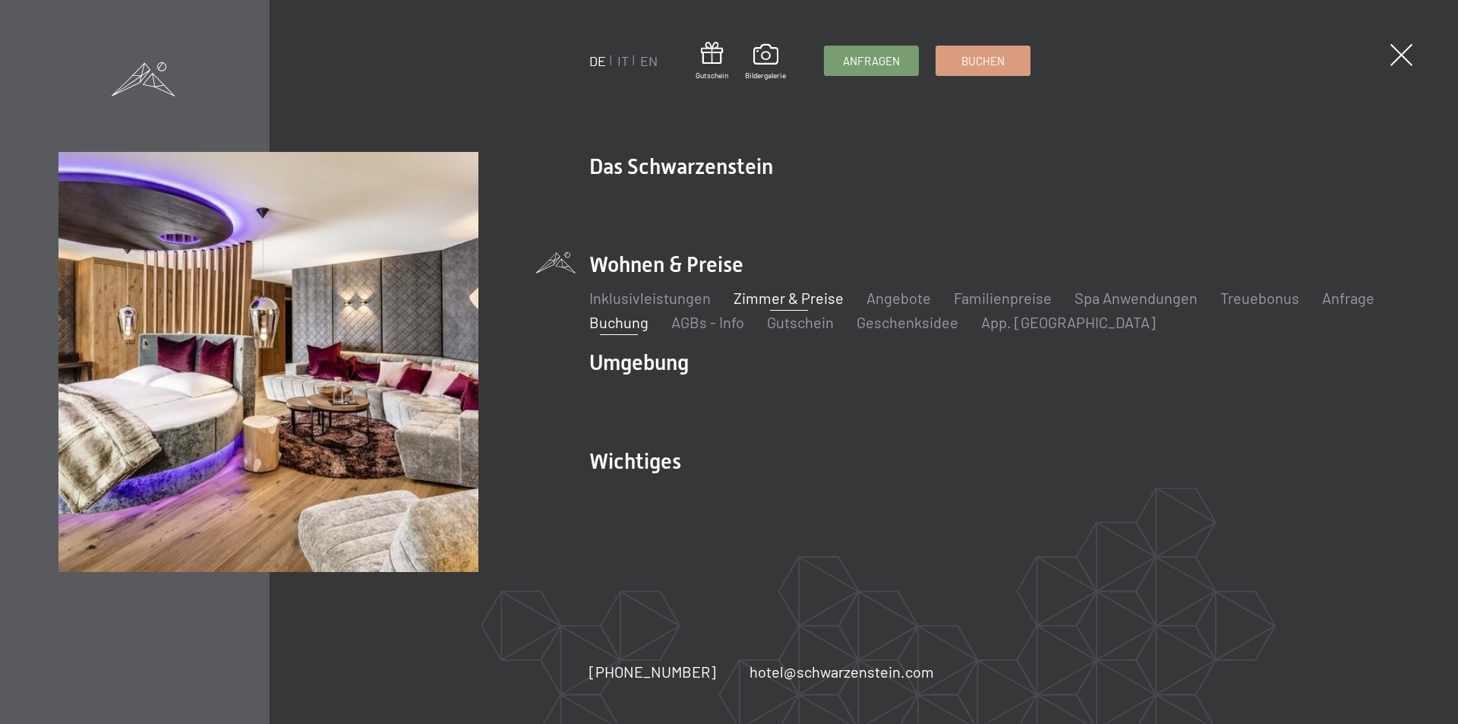
click at [771, 300] on link "Zimmer & Preise" at bounding box center [789, 298] width 110 height 18
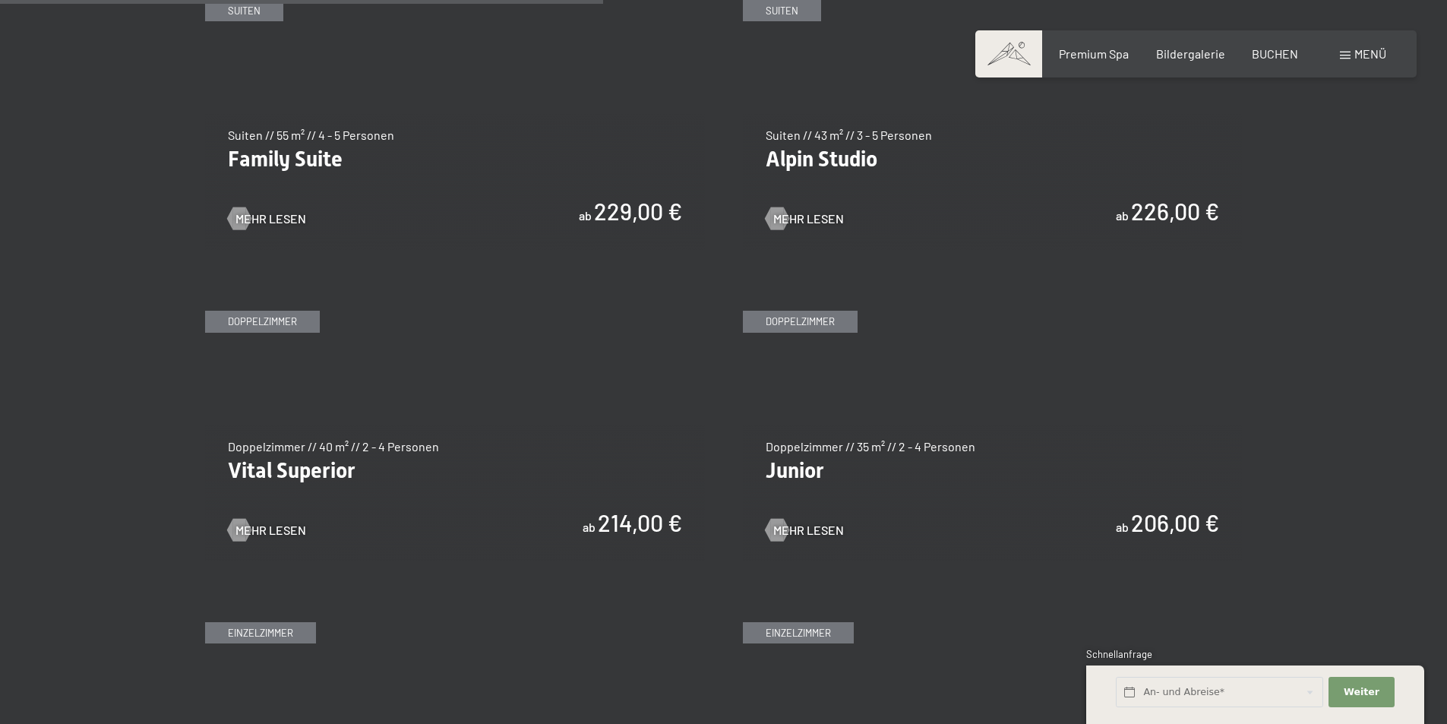
scroll to position [2278, 0]
